Goal: Task Accomplishment & Management: Manage account settings

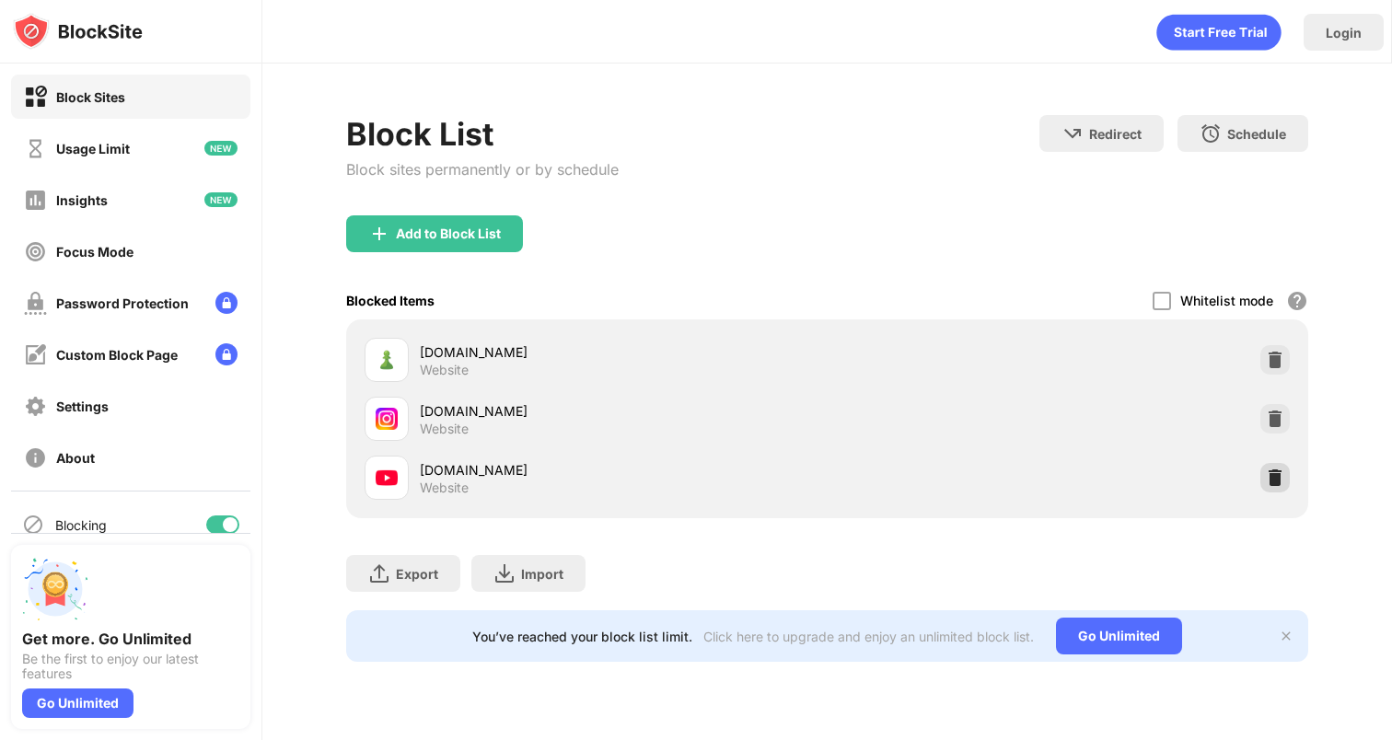
click at [1277, 482] on img at bounding box center [1275, 478] width 18 height 18
click at [1261, 473] on div at bounding box center [1275, 477] width 29 height 29
